Goal: Task Accomplishment & Management: Manage account settings

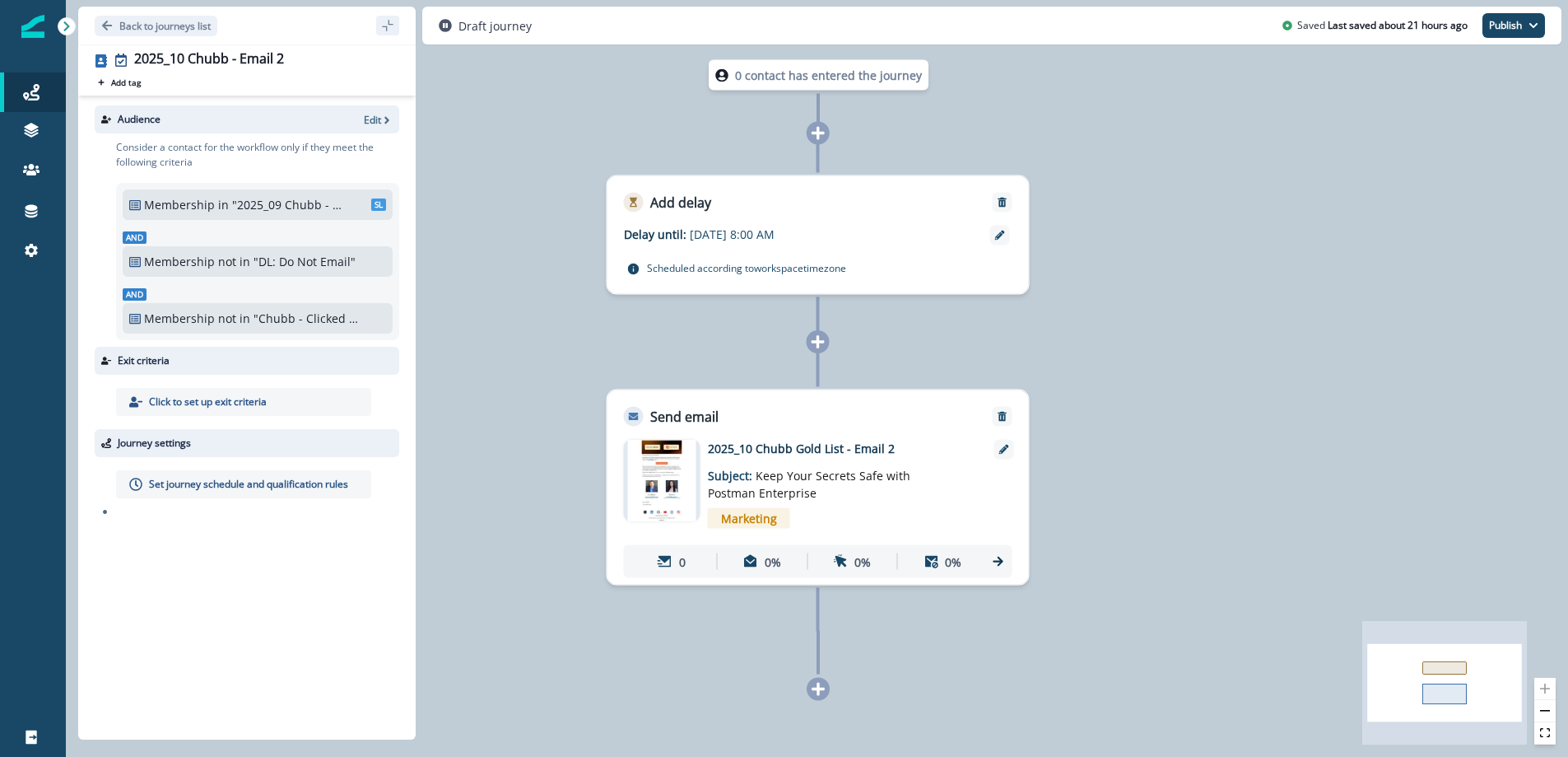
click at [263, 205] on p ""2025_09 Chubb - Free Users"" at bounding box center [288, 204] width 111 height 17
click at [375, 208] on span "SL" at bounding box center [379, 204] width 15 height 12
click at [267, 205] on p ""2025_09 Chubb - Free Users"" at bounding box center [288, 204] width 111 height 17
click at [268, 206] on p ""2025_09 Chubb - Free Users"" at bounding box center [288, 204] width 111 height 17
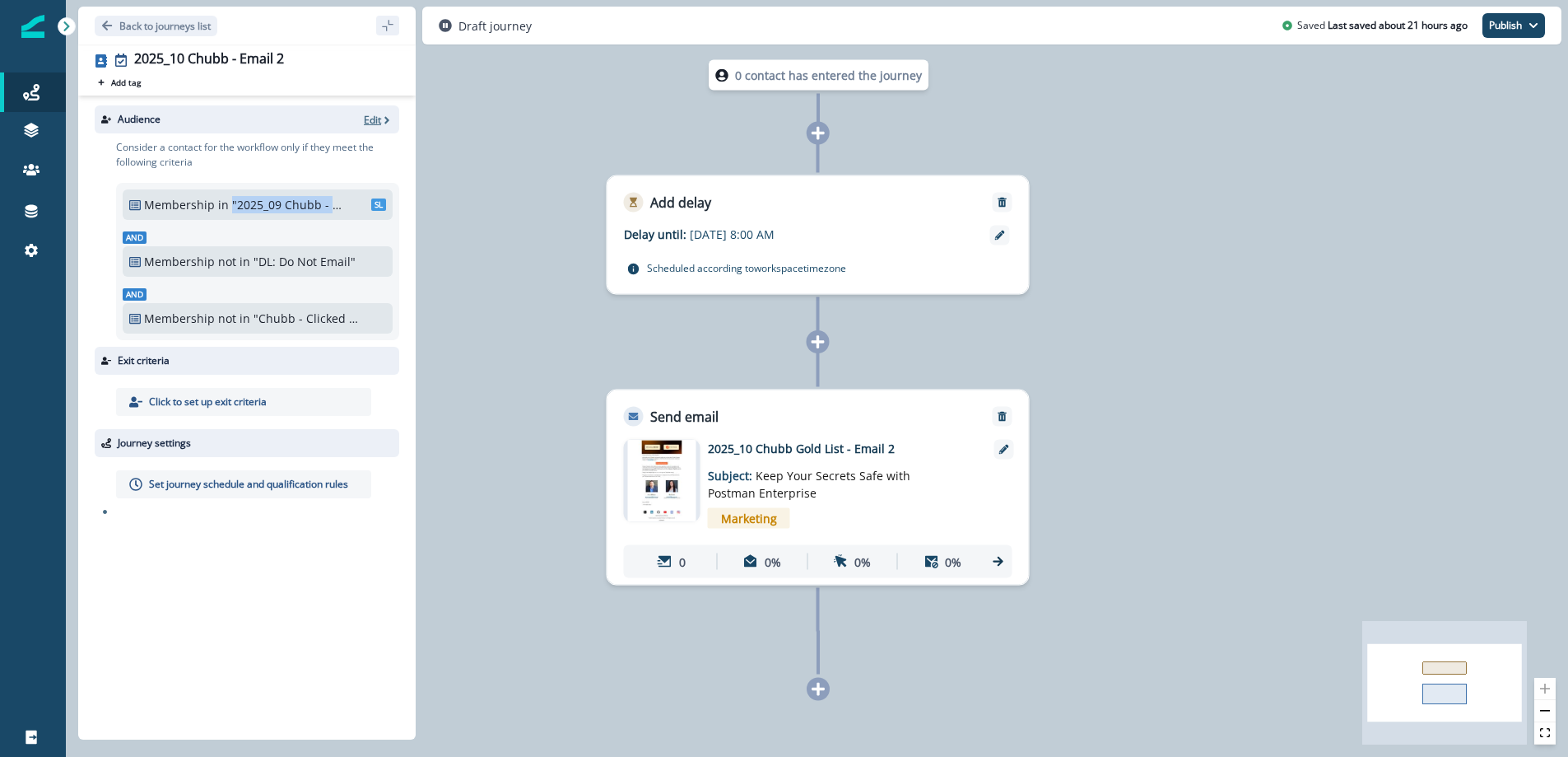
click at [372, 117] on p "Edit" at bounding box center [372, 119] width 17 height 14
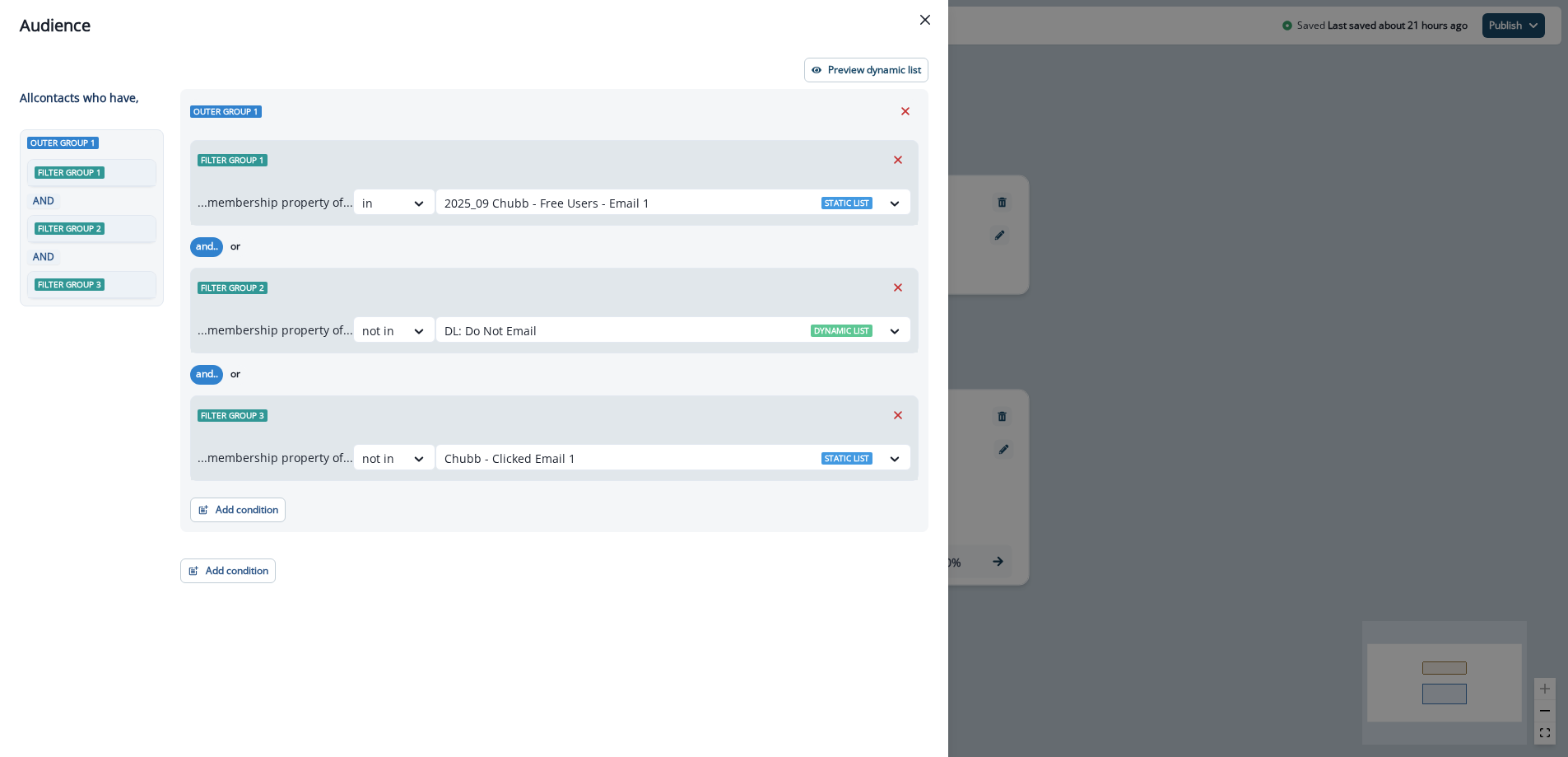
drag, startPoint x: 900, startPoint y: 413, endPoint x: 866, endPoint y: 413, distance: 34.0
click at [900, 413] on icon "Remove" at bounding box center [897, 415] width 9 height 9
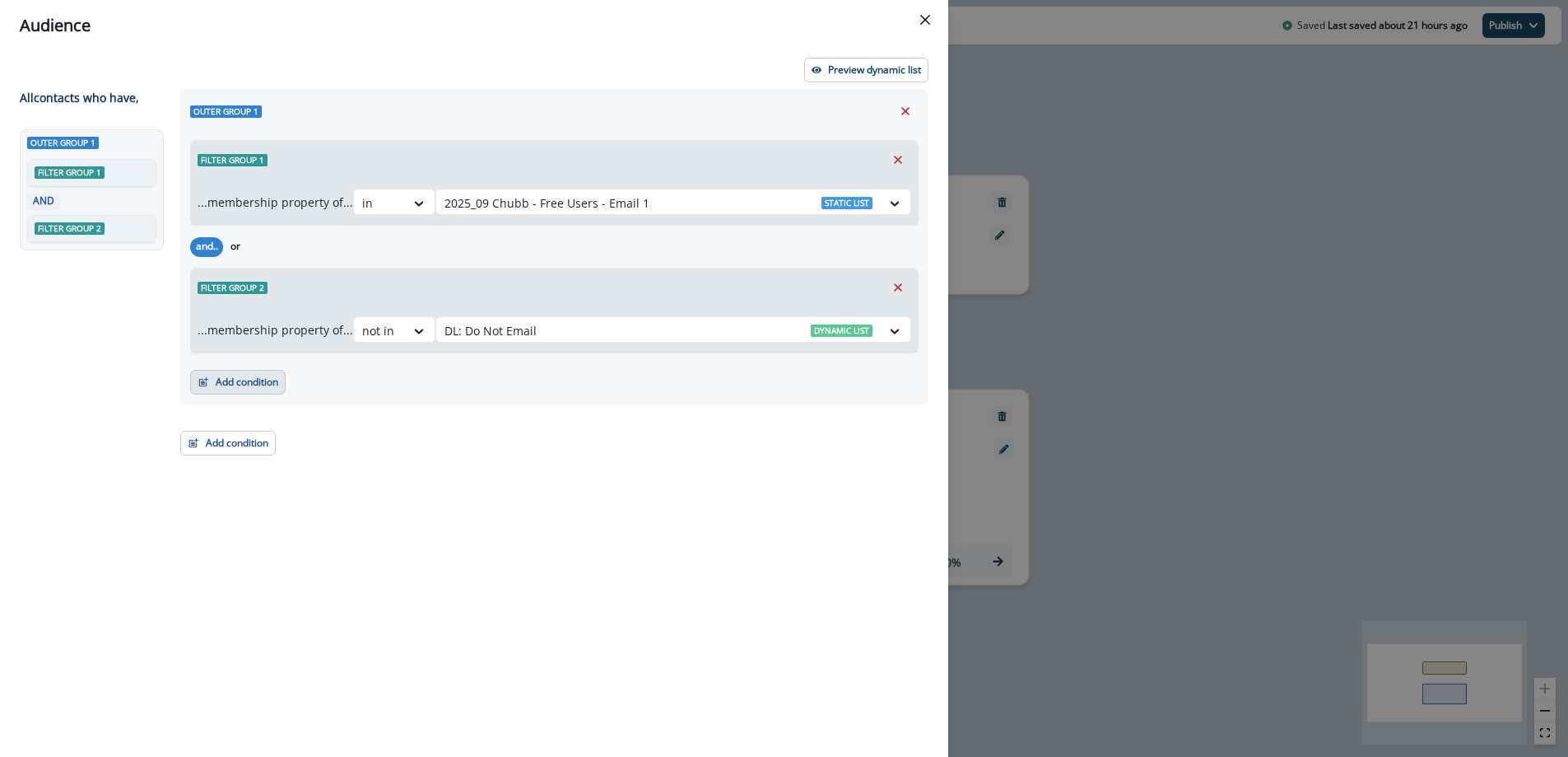
click at [256, 383] on button "Add condition" at bounding box center [237, 382] width 95 height 25
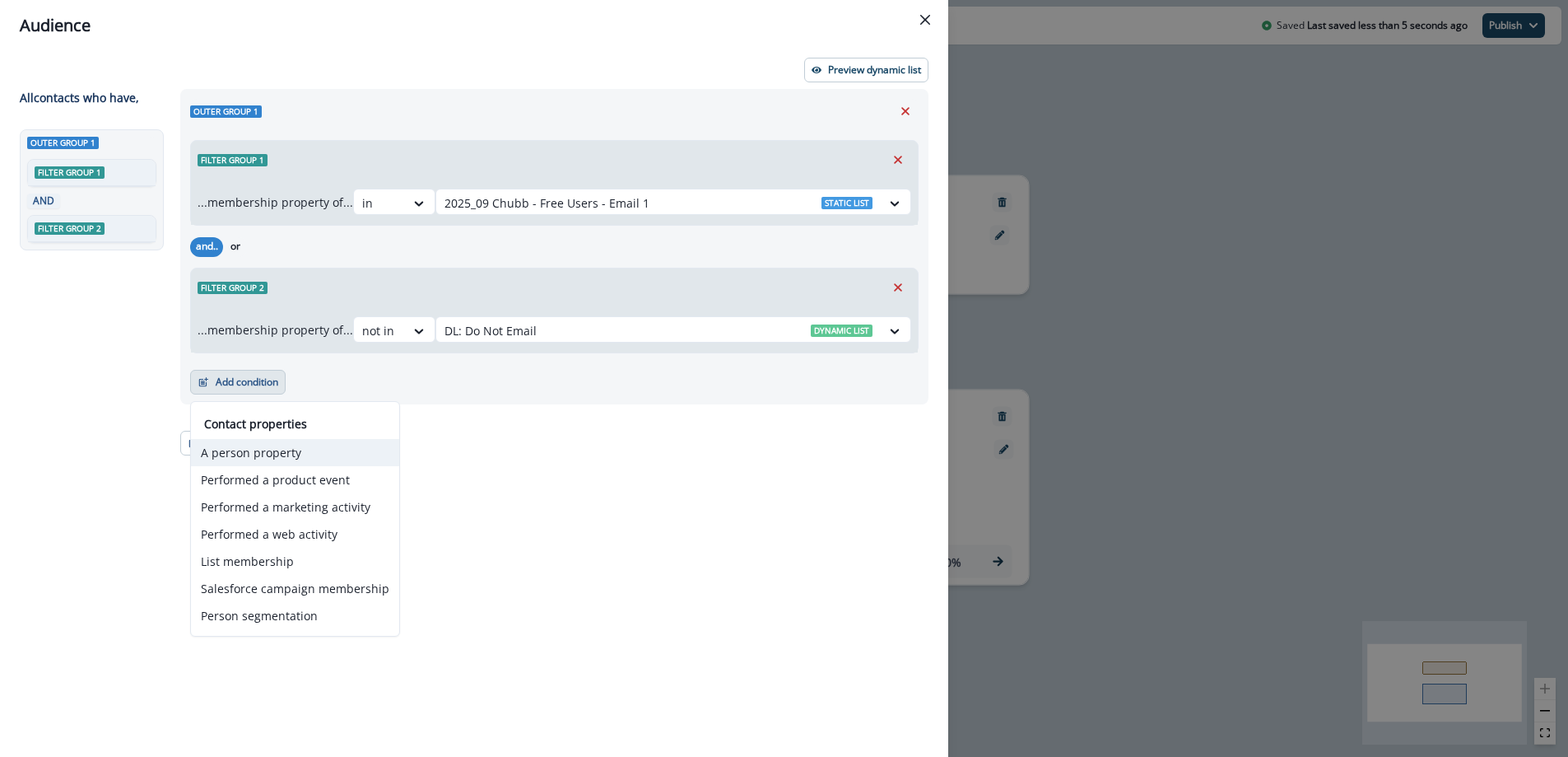
click at [280, 456] on button "A person property" at bounding box center [295, 453] width 208 height 27
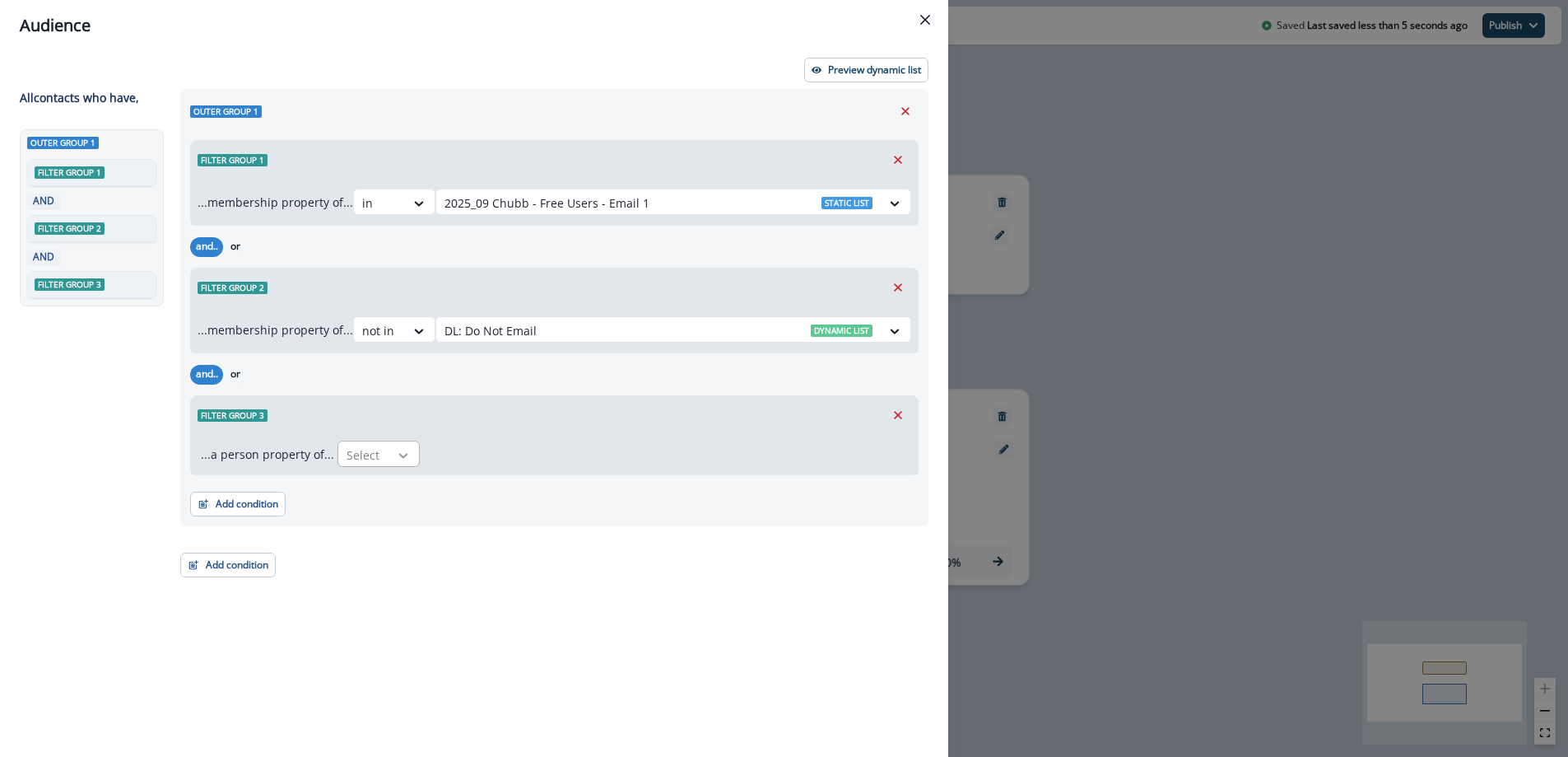
click at [396, 455] on icon at bounding box center [403, 455] width 15 height 16
click at [390, 490] on div "Email" at bounding box center [541, 492] width 416 height 30
click at [491, 461] on icon at bounding box center [492, 455] width 15 height 16
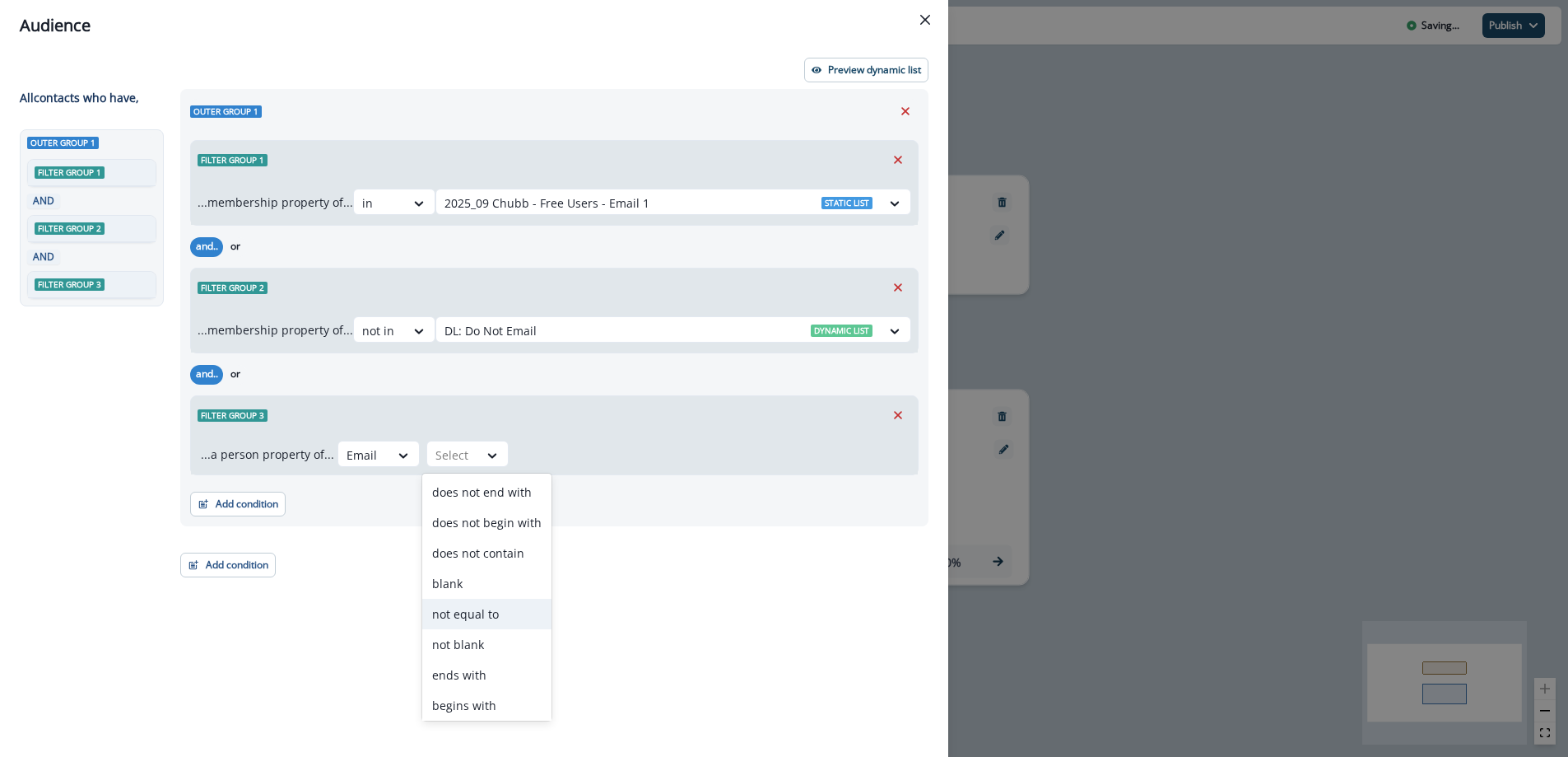
scroll to position [3, 0]
click at [484, 607] on div "not equal to" at bounding box center [486, 611] width 129 height 30
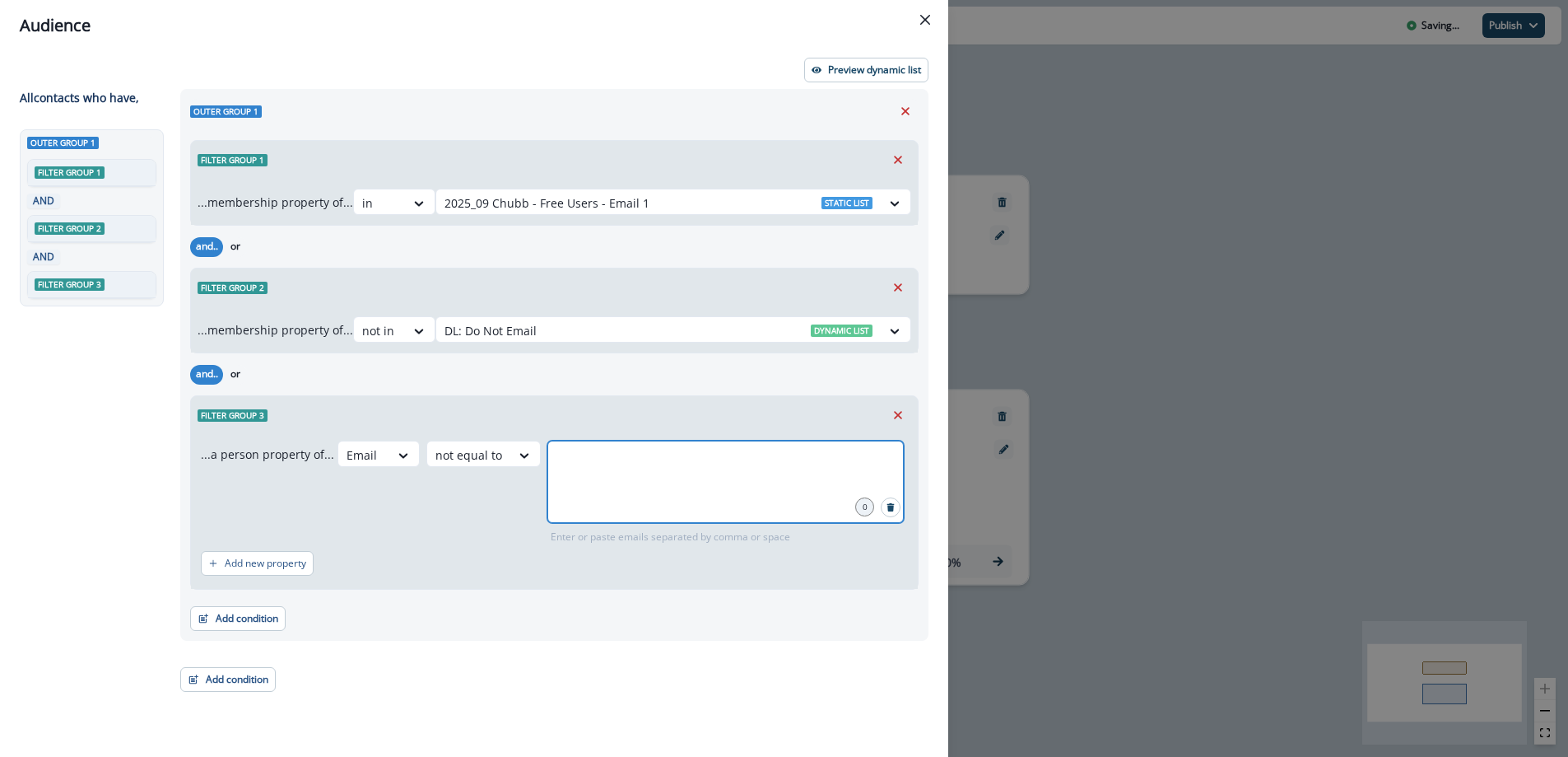
click at [622, 454] on input "text" at bounding box center [725, 461] width 351 height 33
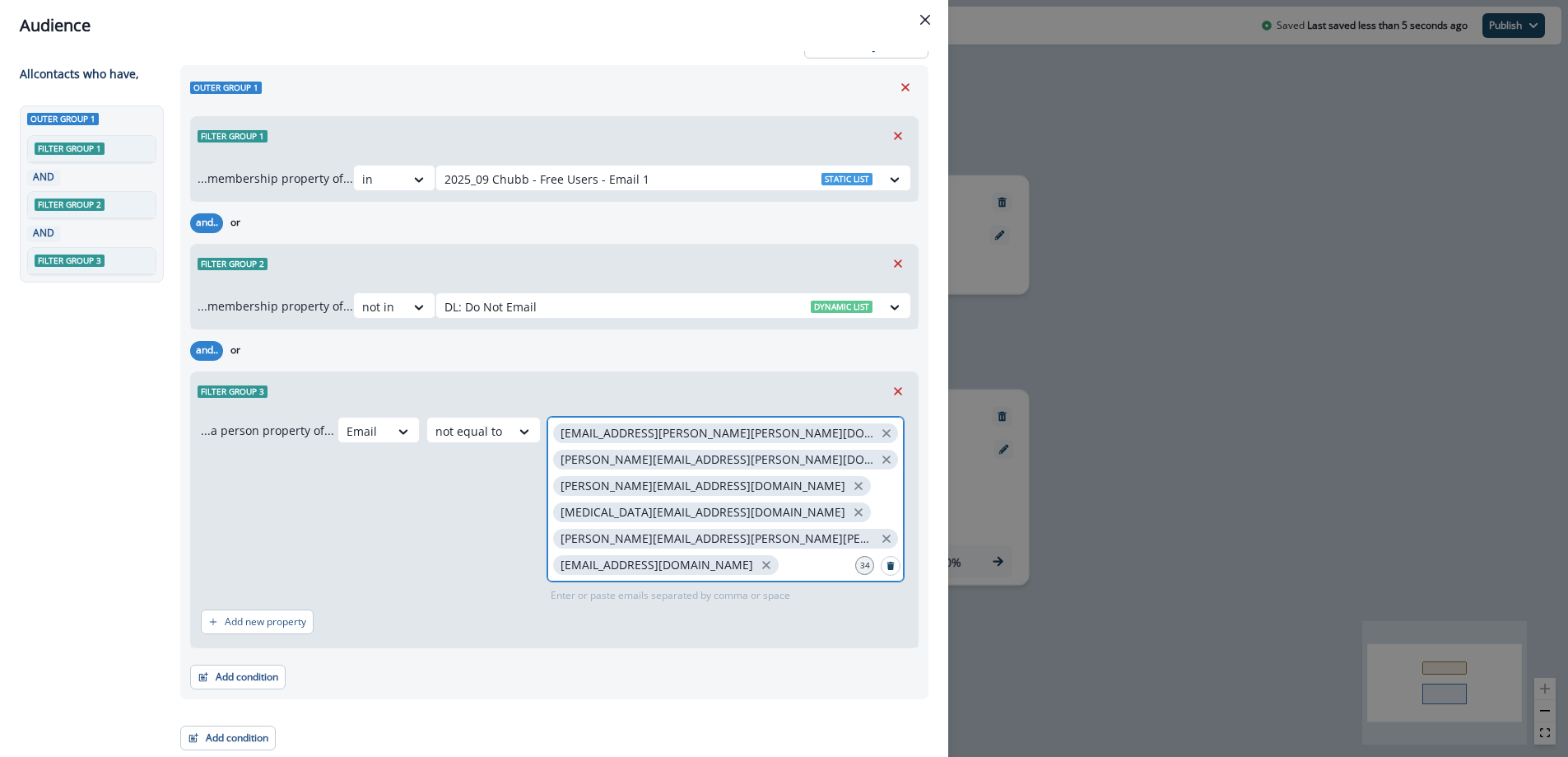
scroll to position [0, 0]
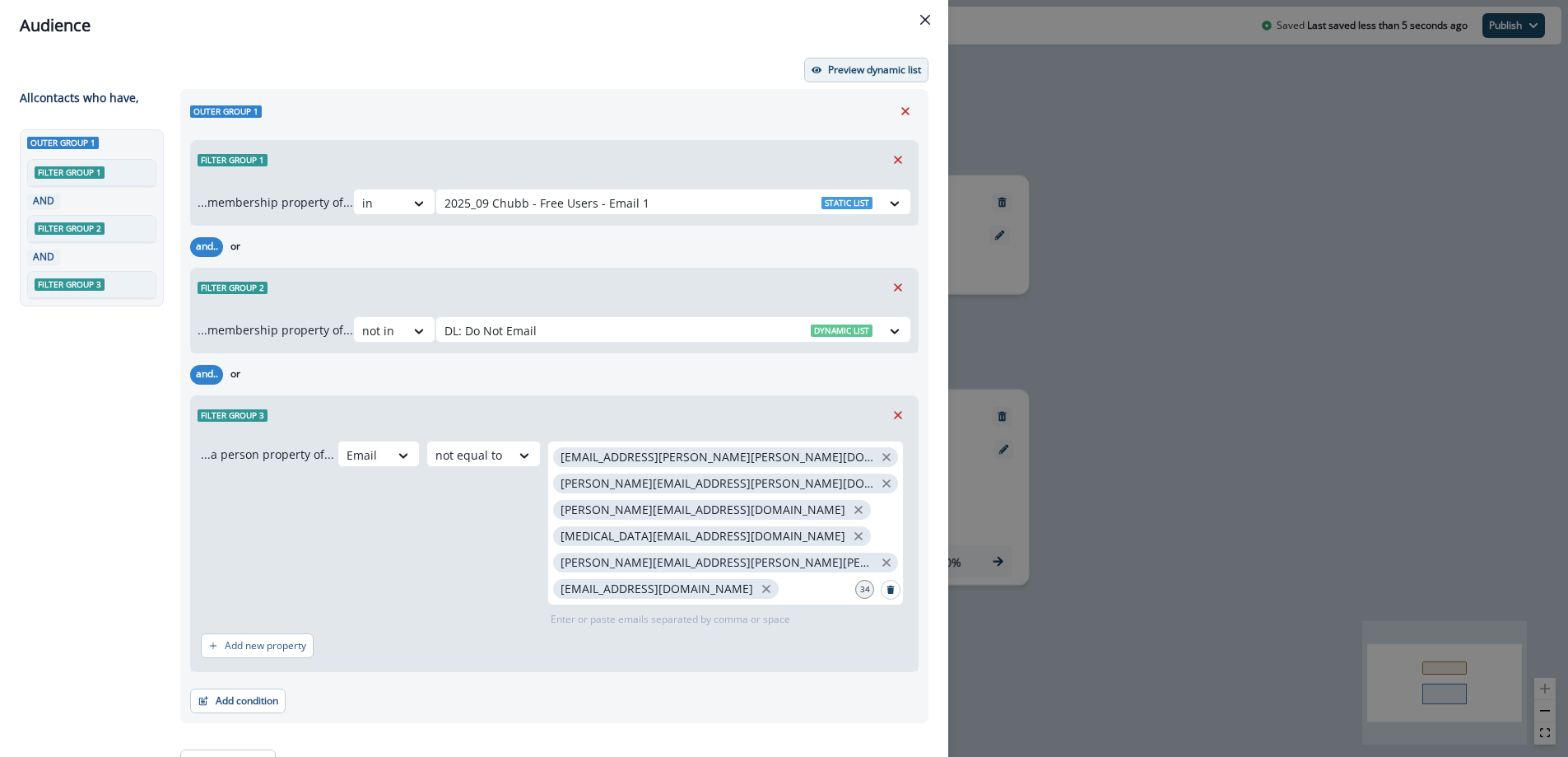
click at [883, 64] on p "Preview dynamic list" at bounding box center [875, 70] width 93 height 11
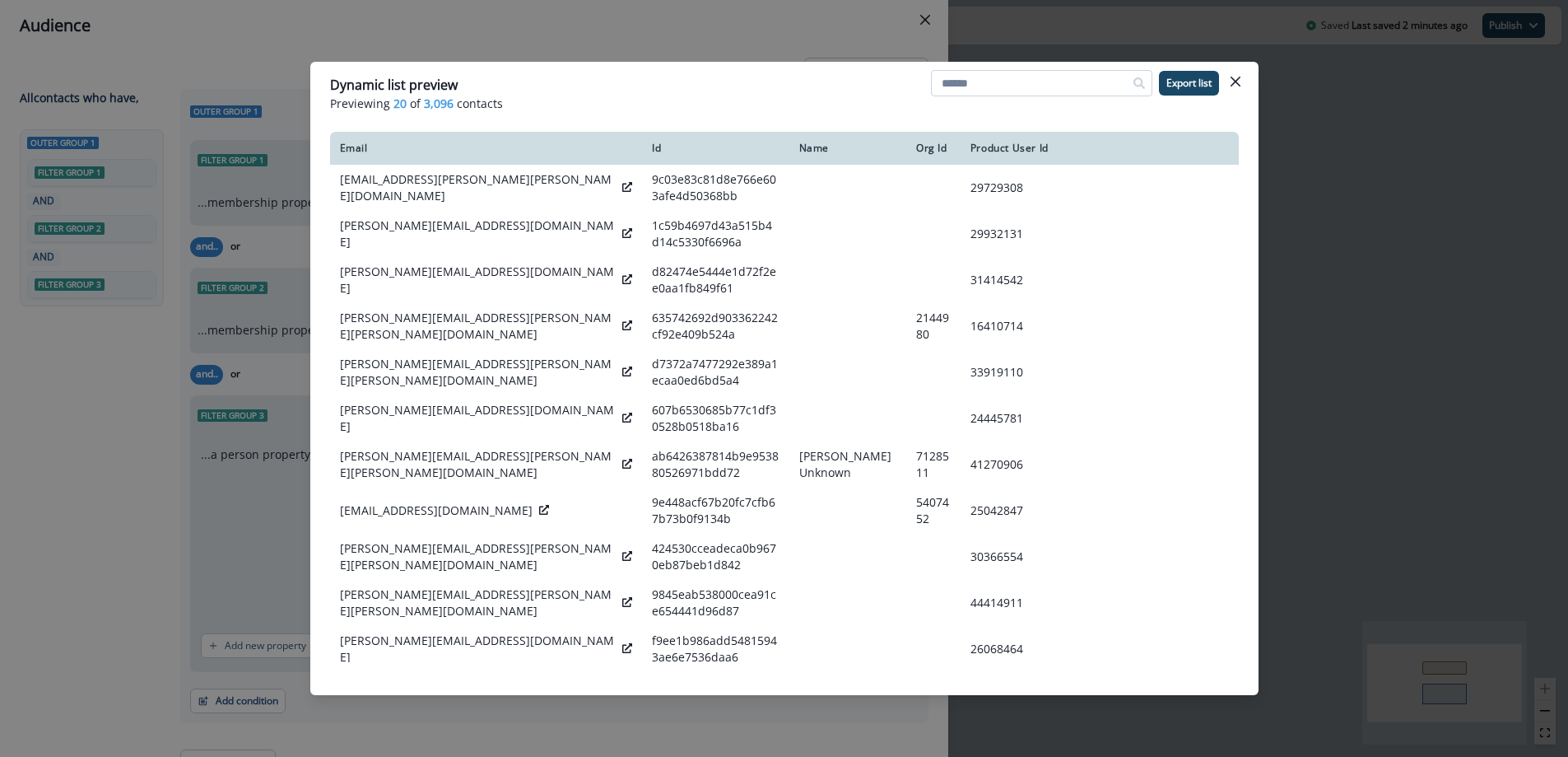
click at [1003, 83] on input at bounding box center [1042, 83] width 221 height 26
paste input "**********"
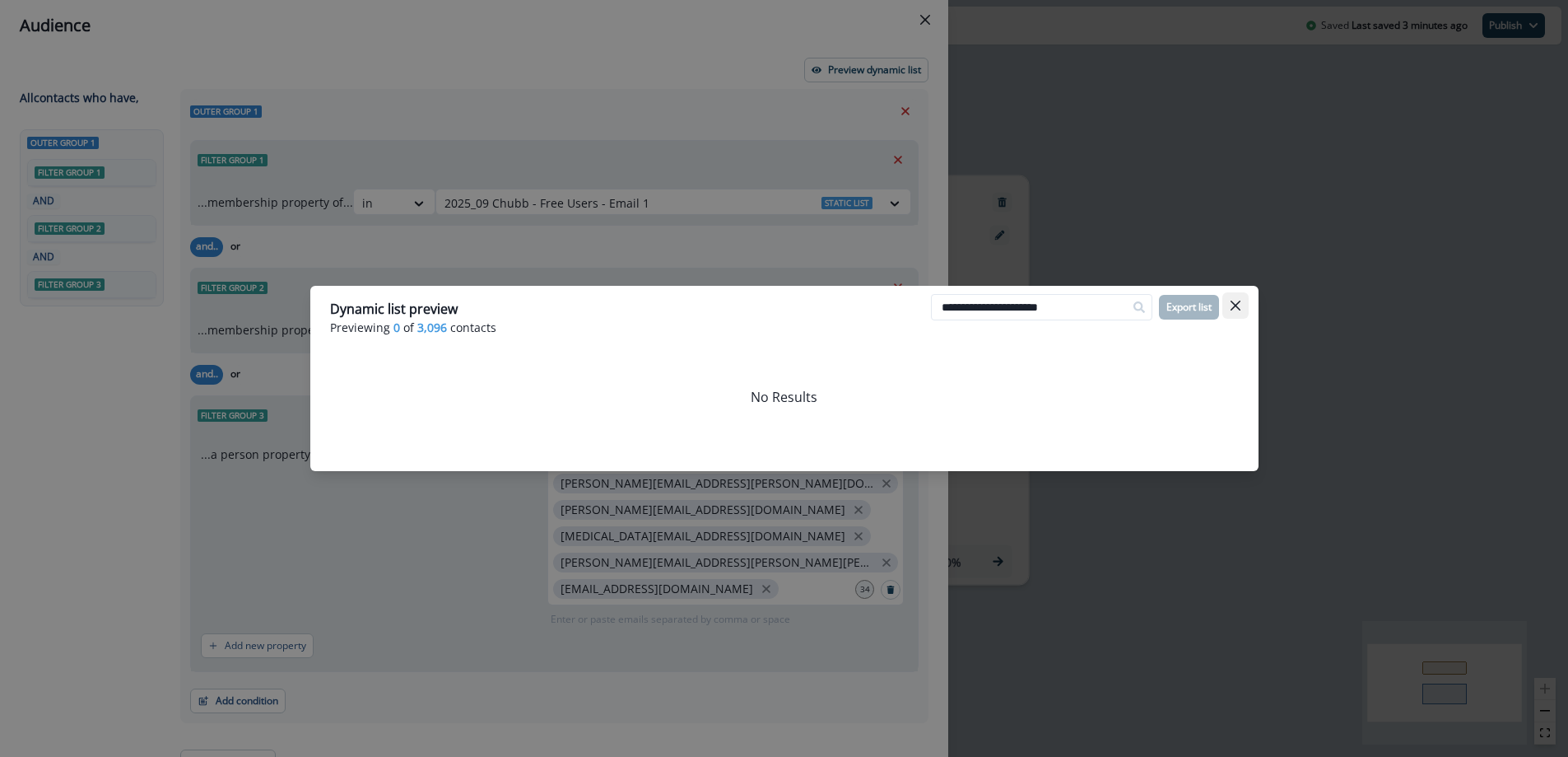
type input "**********"
click at [1233, 309] on icon "Close" at bounding box center [1236, 305] width 9 height 9
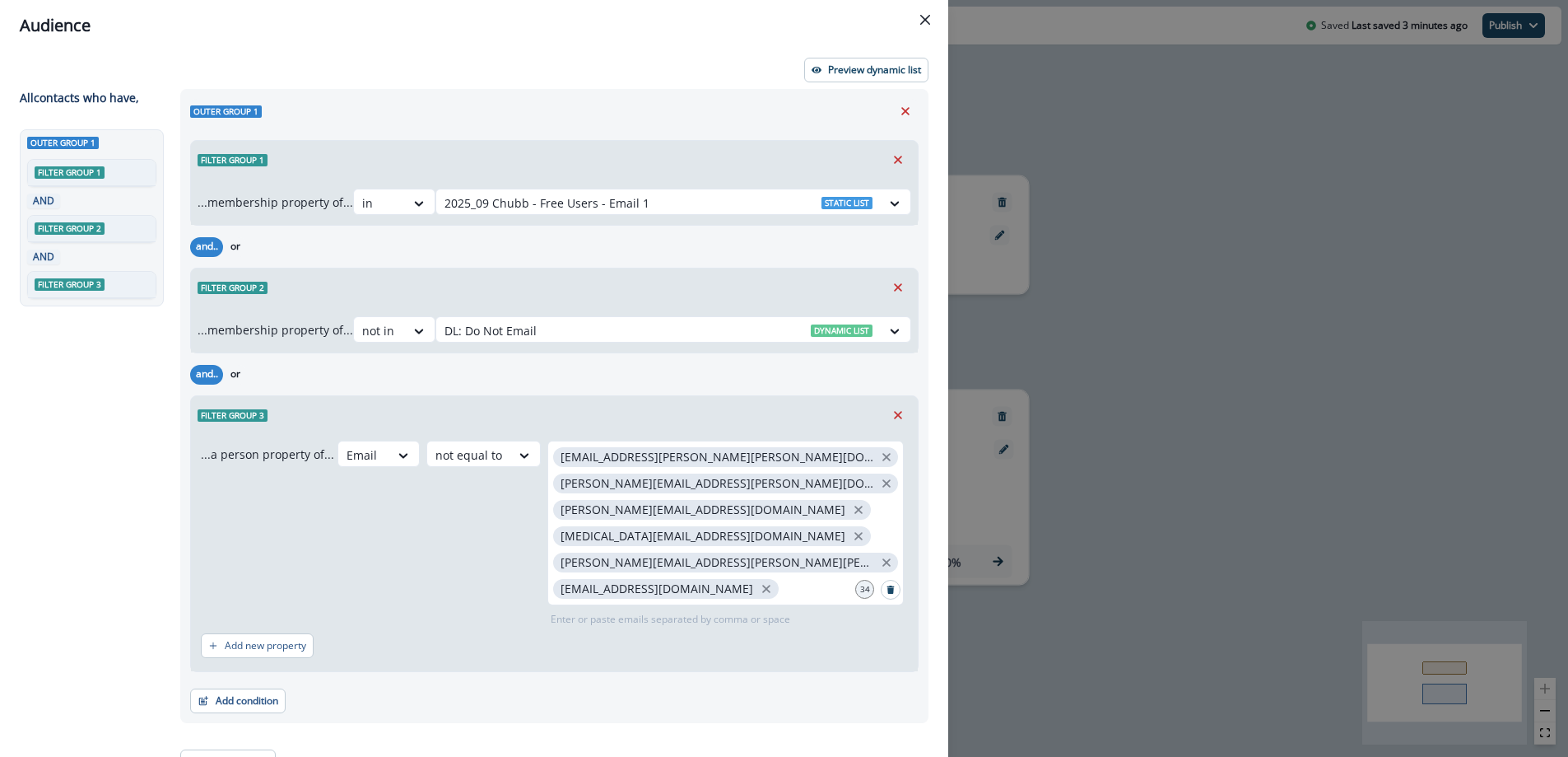
click at [913, 23] on button "Close" at bounding box center [926, 20] width 26 height 26
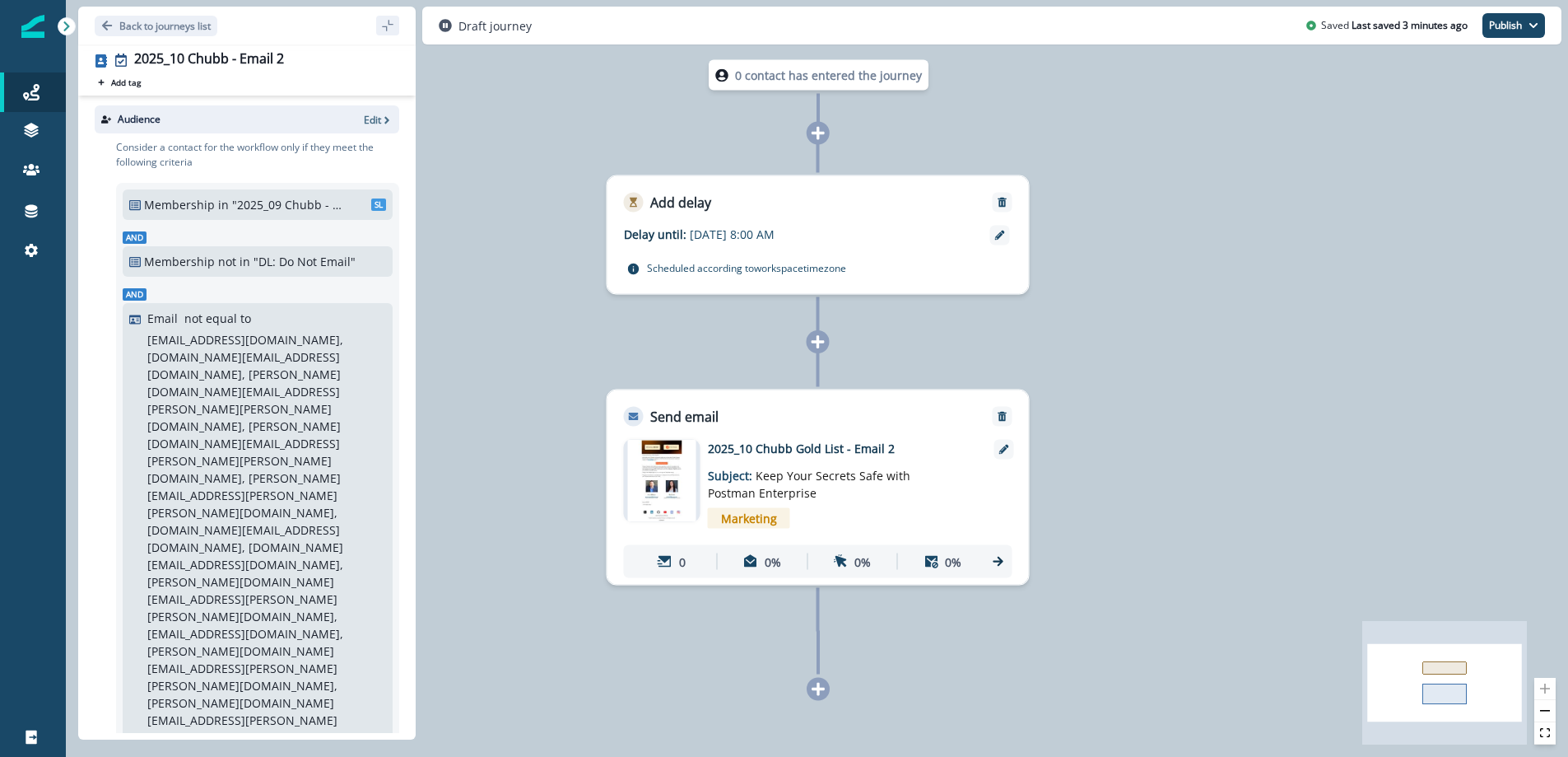
scroll to position [381, 0]
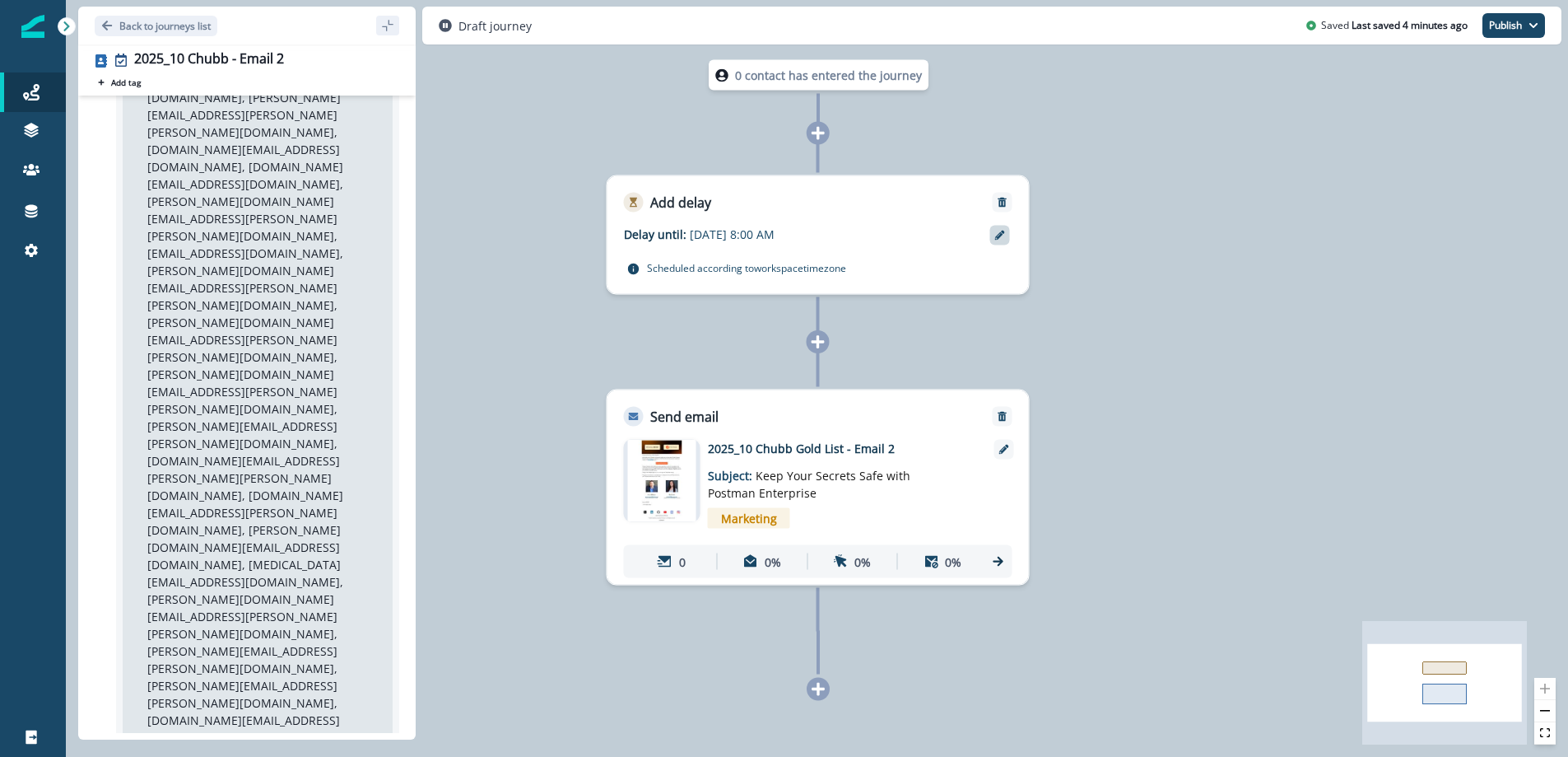
click at [998, 234] on icon at bounding box center [1000, 235] width 9 height 9
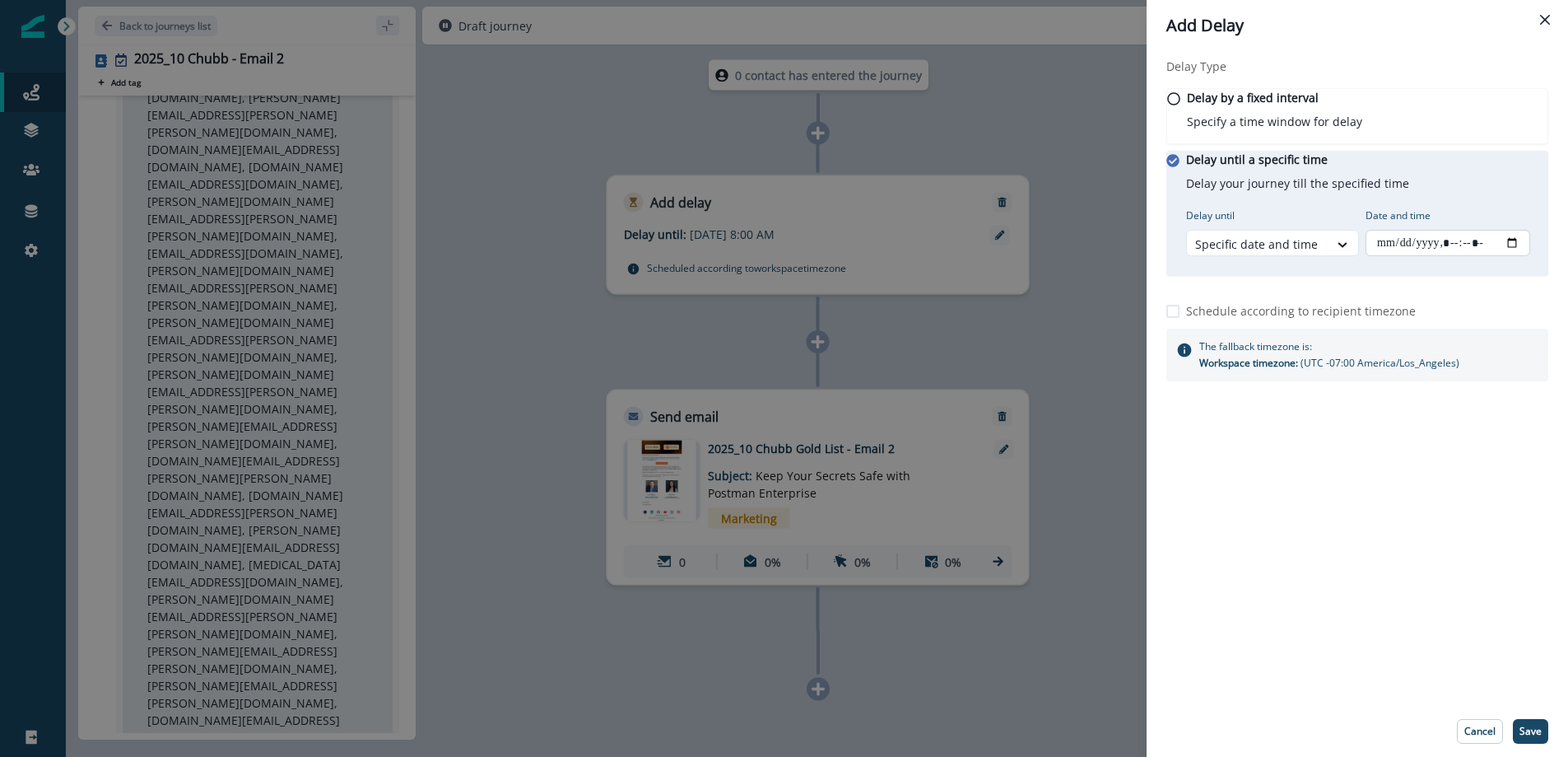
click at [1495, 256] on input "Date and time" at bounding box center [1448, 243] width 164 height 26
click at [1519, 256] on input "Date and time" at bounding box center [1448, 243] width 164 height 26
type input "**********"
click at [1405, 578] on div "Delay Type Delay by a fixed interval Specify a time window for delay Delay unti…" at bounding box center [1357, 378] width 421 height 655
click at [1535, 731] on p "Save" at bounding box center [1531, 731] width 23 height 11
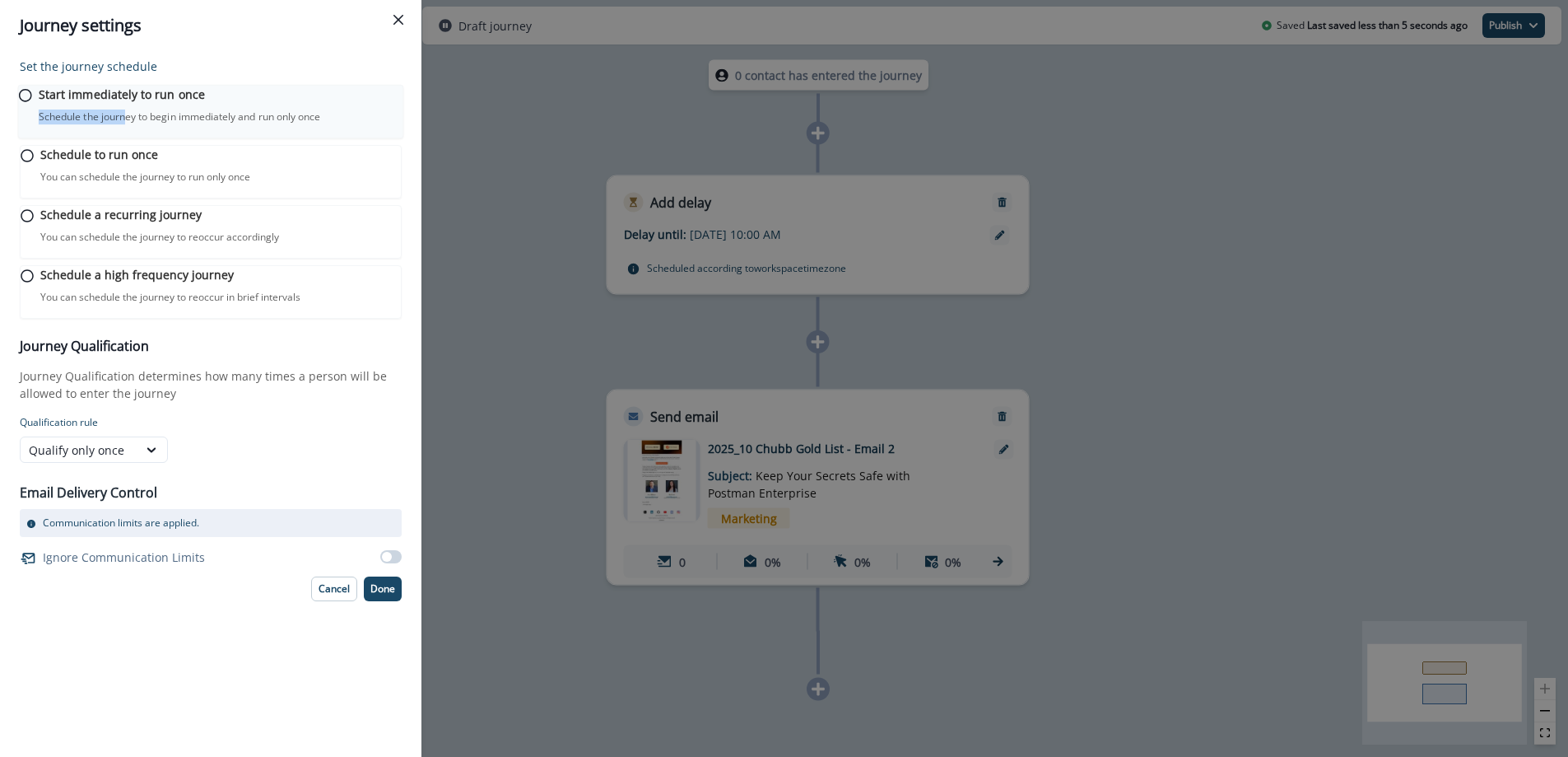
click at [135, 120] on p "Schedule the journey to begin immediately and run only once" at bounding box center [179, 117] width 281 height 15
drag, startPoint x: 382, startPoint y: 621, endPoint x: 400, endPoint y: 603, distance: 25.5
click at [382, 594] on p "Done" at bounding box center [383, 587] width 25 height 11
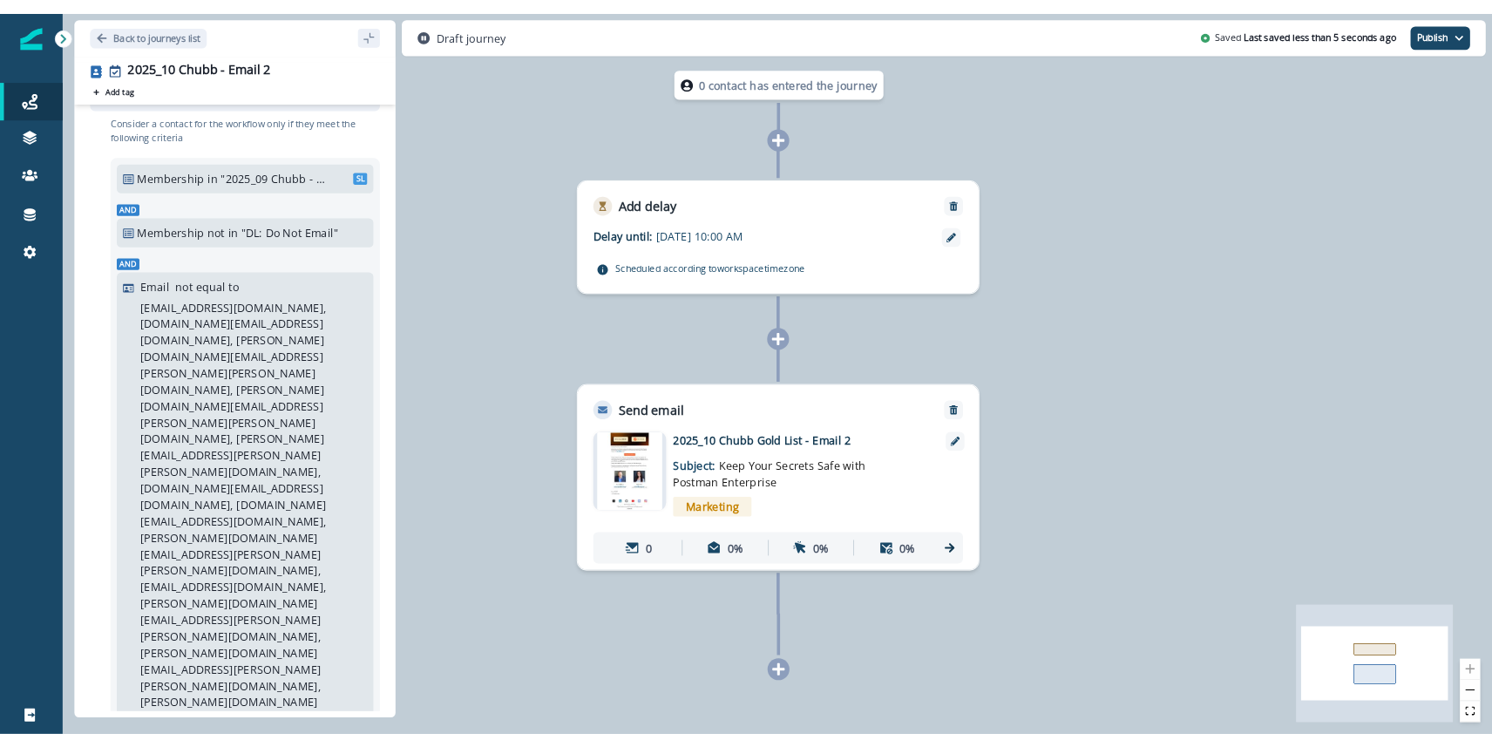
scroll to position [0, 0]
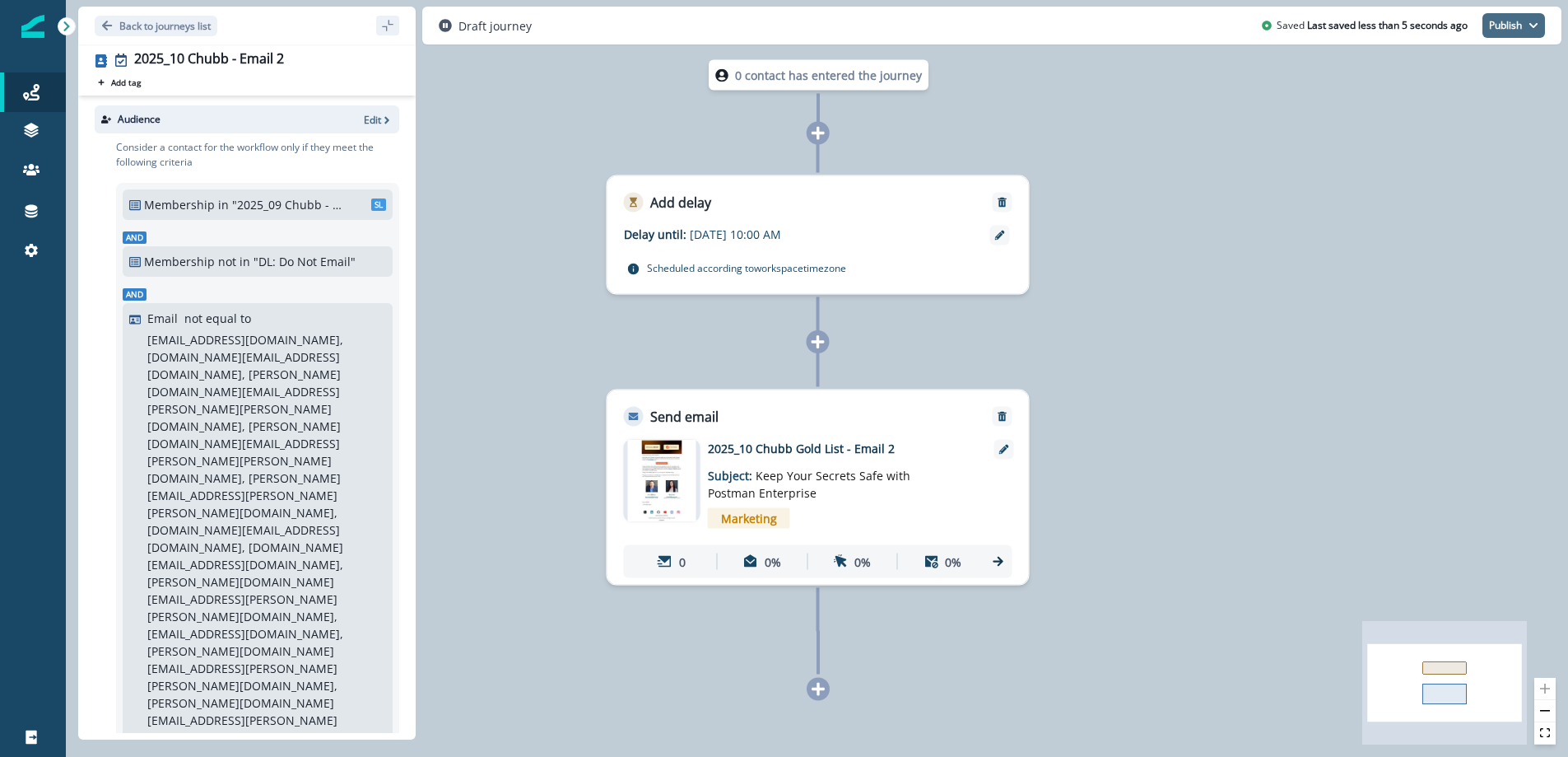
click at [1508, 28] on button "Publish" at bounding box center [1514, 26] width 62 height 25
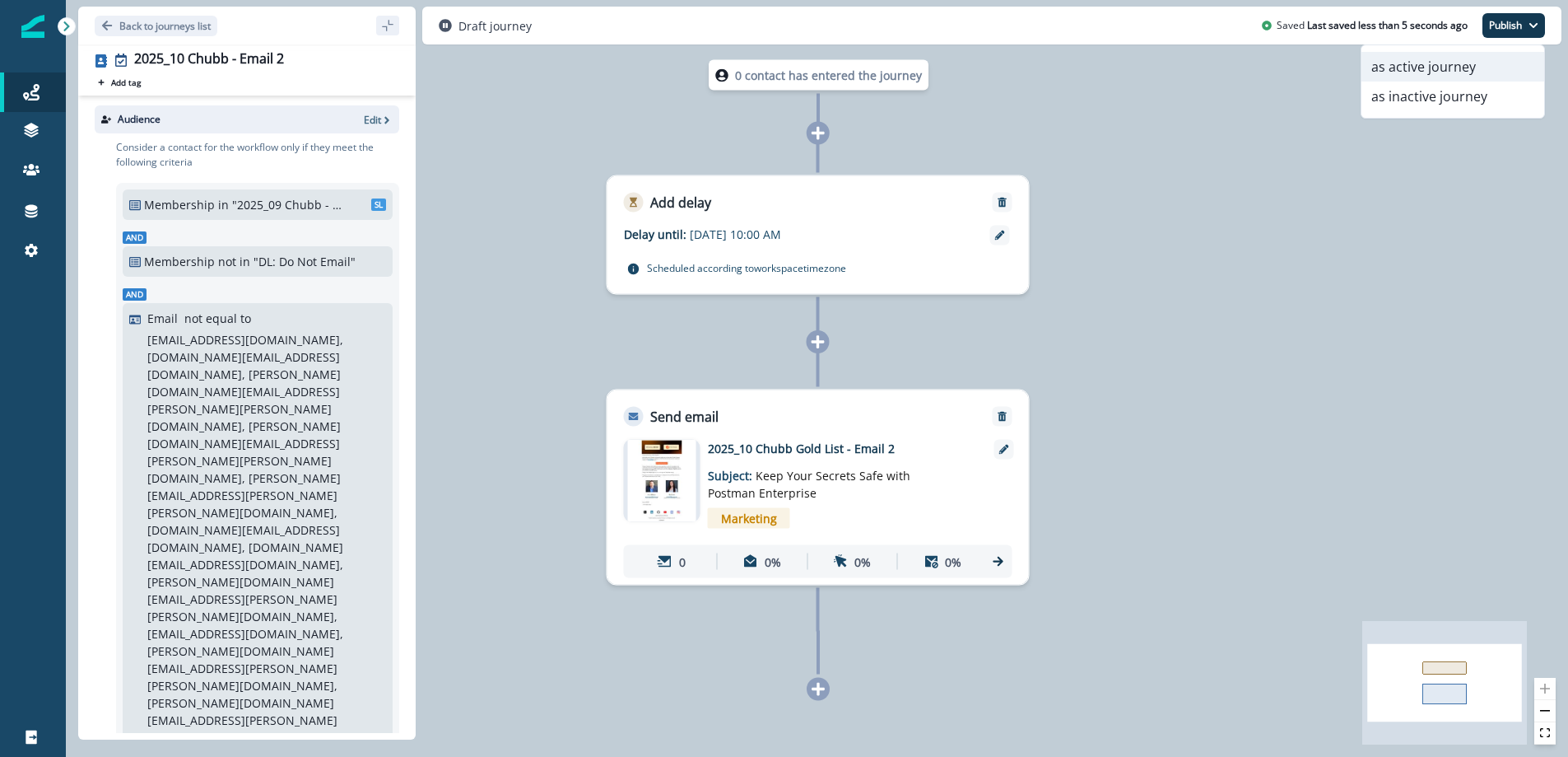
drag, startPoint x: 1428, startPoint y: 73, endPoint x: 1421, endPoint y: 68, distance: 8.6
click at [1426, 73] on button "as active journey" at bounding box center [1453, 66] width 182 height 29
